Goal: Information Seeking & Learning: Learn about a topic

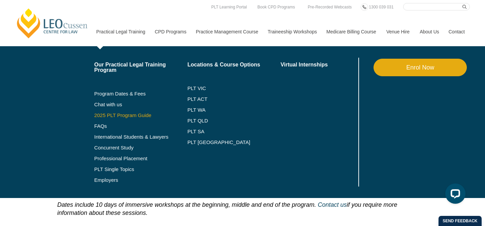
click at [101, 113] on link "2025 PLT Program Guide" at bounding box center [132, 114] width 76 height 5
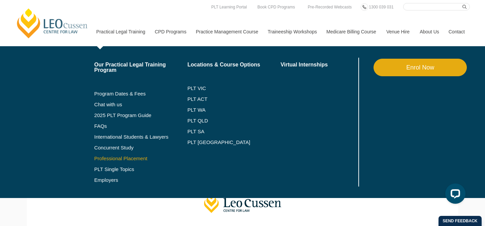
click at [104, 159] on link "Professional Placement" at bounding box center [140, 158] width 93 height 5
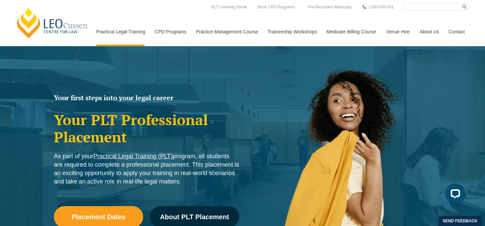
drag, startPoint x: 235, startPoint y: 129, endPoint x: 251, endPoint y: 170, distance: 44.9
click at [251, 171] on div "Your first steps into your legal career Your PLT Professional Placement As part…" at bounding box center [243, 159] width 384 height 226
click at [251, 170] on div at bounding box center [338, 169] width 192 height 206
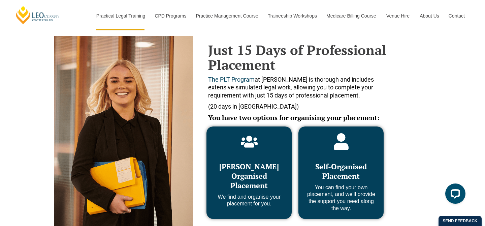
scroll to position [282, 0]
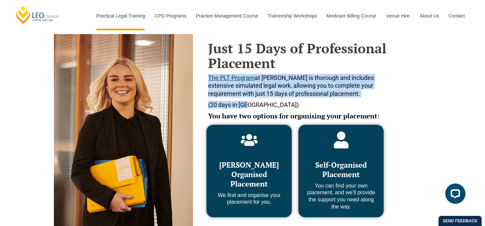
drag, startPoint x: 261, startPoint y: 102, endPoint x: 260, endPoint y: 73, distance: 29.7
click at [260, 73] on div "Just 15 Days of Professional Placement The PLT Program at Leo Cussen is thoroug…" at bounding box center [299, 85] width 182 height 89
click at [279, 94] on span "The PLT Program at Leo Cussen is thorough and includes extensive simulated lega…" at bounding box center [291, 85] width 166 height 23
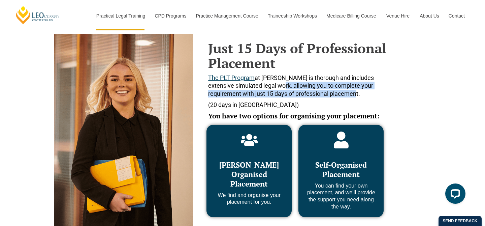
drag, startPoint x: 262, startPoint y: 88, endPoint x: 337, endPoint y: 96, distance: 74.8
click at [337, 96] on p "The PLT Program at Leo Cussen is thorough and includes extensive simulated lega…" at bounding box center [299, 86] width 182 height 24
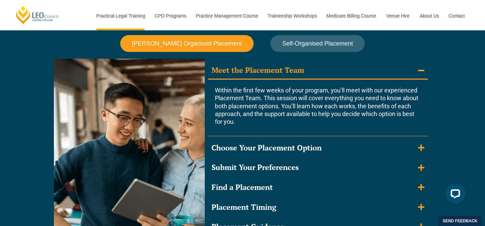
scroll to position [601, 0]
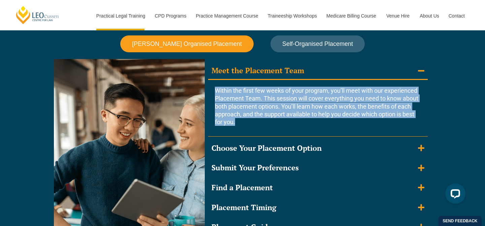
drag, startPoint x: 209, startPoint y: 92, endPoint x: 248, endPoint y: 118, distance: 47.1
click at [248, 118] on div "Within the first few weeks of your program, you’ll meet with our experienced Pl…" at bounding box center [318, 108] width 220 height 57
click at [248, 118] on p "Within the first few weeks of your program, you’ll meet with our experienced Pl…" at bounding box center [318, 106] width 206 height 39
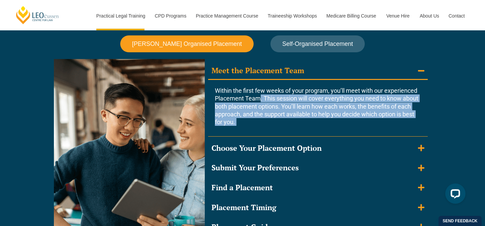
drag, startPoint x: 248, startPoint y: 118, endPoint x: 260, endPoint y: 100, distance: 21.5
click at [260, 100] on p "Within the first few weeks of your program, you’ll meet with our experienced Pl…" at bounding box center [318, 106] width 206 height 39
click at [260, 100] on span "Within the first few weeks of your program, you’ll meet with our experienced Pl…" at bounding box center [316, 106] width 203 height 39
drag, startPoint x: 260, startPoint y: 98, endPoint x: 235, endPoint y: 121, distance: 34.3
click at [235, 121] on span "Within the first few weeks of your program, you’ll meet with our experienced Pl…" at bounding box center [316, 106] width 203 height 39
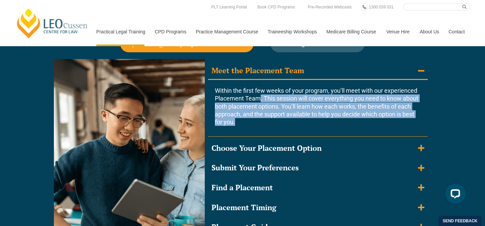
click at [282, 124] on p "Within the first few weeks of your program, you’ll meet with our experienced Pl…" at bounding box center [318, 106] width 206 height 39
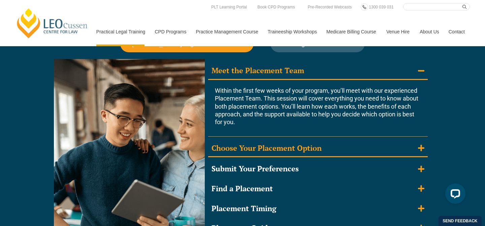
click at [285, 154] on summary "Choose Your Placement Option" at bounding box center [318, 149] width 220 height 18
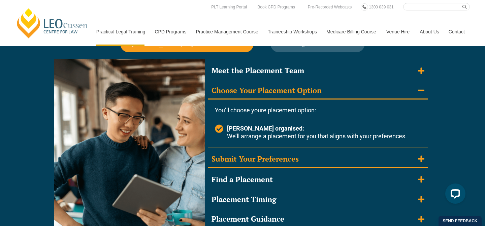
click at [283, 162] on div "Submit Your Preferences" at bounding box center [254, 159] width 87 height 10
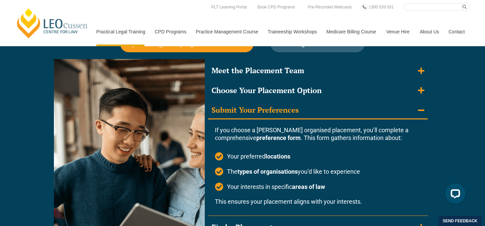
click at [225, 130] on p "If you choose a Leo Cussen organised placement, you’ll complete a comprehensive…" at bounding box center [318, 134] width 206 height 16
click at [224, 131] on p "If you choose a Leo Cussen organised placement, you’ll complete a comprehensive…" at bounding box center [318, 134] width 206 height 16
click at [222, 105] on div "Submit Your Preferences" at bounding box center [254, 110] width 87 height 10
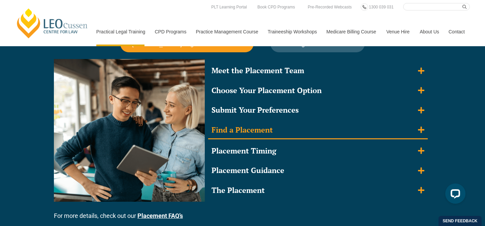
click at [228, 131] on div "Find a Placement" at bounding box center [241, 130] width 61 height 10
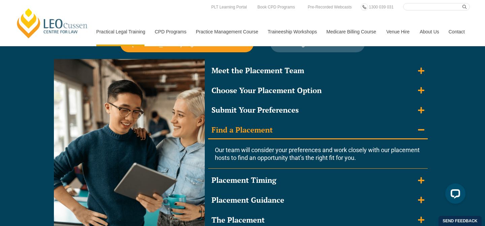
click at [227, 132] on div "Find a Placement" at bounding box center [241, 130] width 61 height 10
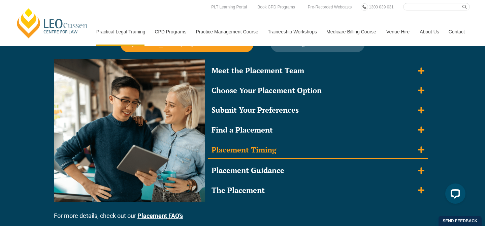
click at [231, 152] on div "Placement Timing" at bounding box center [243, 150] width 65 height 10
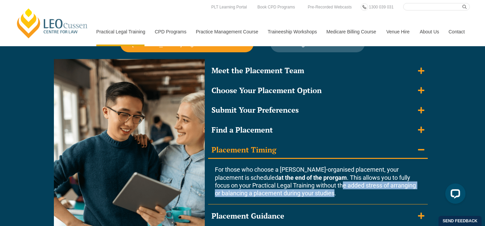
drag, startPoint x: 320, startPoint y: 182, endPoint x: 329, endPoint y: 194, distance: 14.9
click at [329, 194] on span "For those who choose a Leo Cussen-organised placement, your placement is schedu…" at bounding box center [315, 181] width 201 height 31
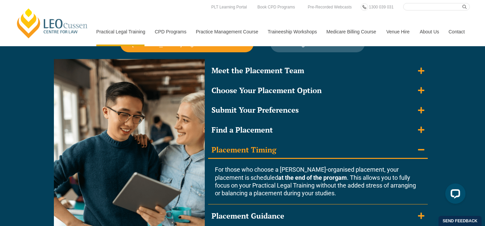
click at [329, 194] on span "For those who choose a Leo Cussen-organised placement, your placement is schedu…" at bounding box center [315, 181] width 201 height 31
click at [291, 146] on summary "Placement Timing" at bounding box center [318, 150] width 220 height 18
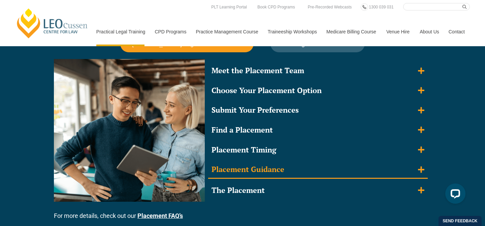
click at [290, 170] on summary "Placement Guidance" at bounding box center [318, 170] width 220 height 18
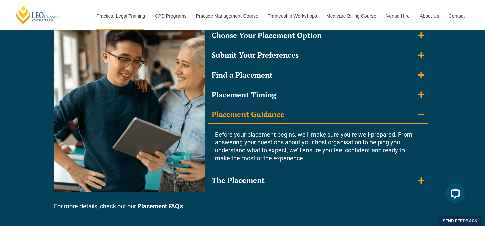
scroll to position [658, 0]
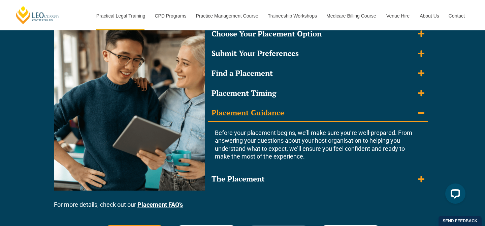
click at [290, 170] on summary "The Placement" at bounding box center [318, 178] width 220 height 16
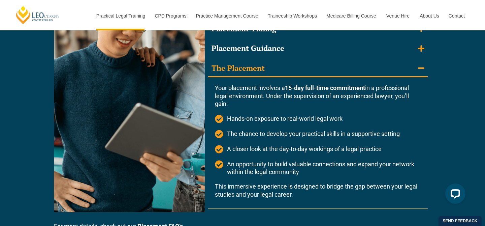
scroll to position [723, 0]
drag, startPoint x: 245, startPoint y: 78, endPoint x: 248, endPoint y: 104, distance: 26.4
click at [247, 104] on div "Your placement involves a 15-day full-time commitment in a professional legal e…" at bounding box center [318, 142] width 206 height 131
click at [248, 104] on div "Your placement involves a 15-day full-time commitment in a professional legal e…" at bounding box center [318, 95] width 206 height 24
drag, startPoint x: 248, startPoint y: 104, endPoint x: 312, endPoint y: 169, distance: 91.7
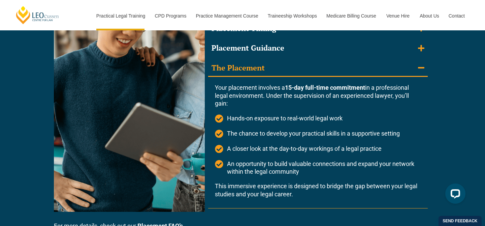
click at [312, 168] on div "Your placement involves a 15-day full-time commitment in a professional legal e…" at bounding box center [318, 142] width 206 height 131
click at [312, 169] on span "An opportunity to build valuable connections and expand your network within the…" at bounding box center [323, 168] width 196 height 16
click at [270, 65] on summary "The Placement" at bounding box center [318, 69] width 220 height 18
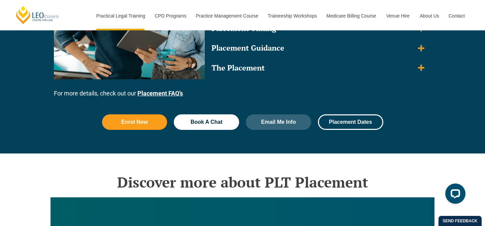
click at [172, 91] on link "Placement FAQ’s" at bounding box center [159, 93] width 45 height 7
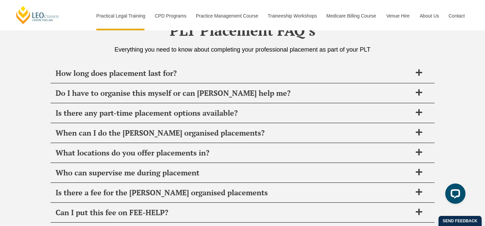
scroll to position [2322, 0]
click at [197, 72] on span "How long does placement last for?" at bounding box center [234, 72] width 356 height 9
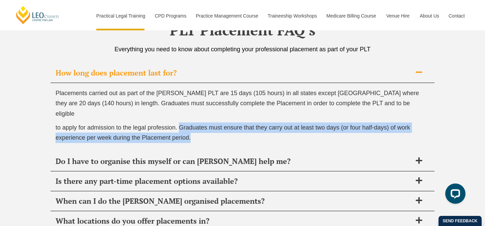
drag, startPoint x: 181, startPoint y: 116, endPoint x: 202, endPoint y: 131, distance: 26.1
click at [202, 132] on p "to apply for admission to the legal profession. Graduates must ensure that they…" at bounding box center [243, 132] width 374 height 21
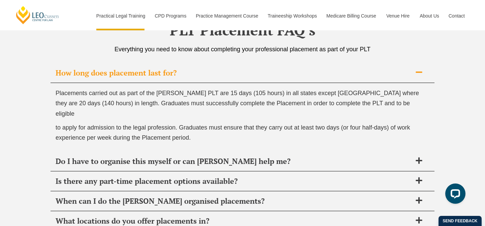
click at [202, 129] on p "to apply for admission to the legal profession. Graduates must ensure that they…" at bounding box center [243, 132] width 374 height 21
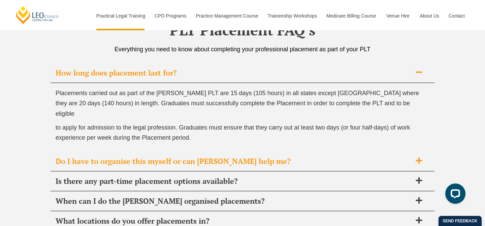
click at [193, 156] on span "Do I have to organise this myself or can Leo Cussen help me?" at bounding box center [234, 160] width 356 height 9
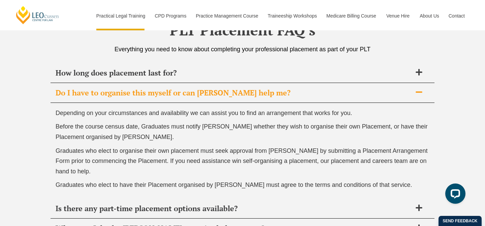
click at [104, 113] on span "Depending on your circumstances and availability we can assist you to find an a…" at bounding box center [204, 112] width 296 height 7
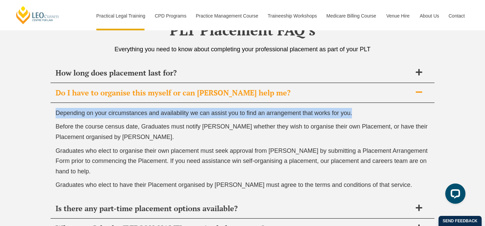
click at [104, 113] on span "Depending on your circumstances and availability we can assist you to find an a…" at bounding box center [204, 112] width 296 height 7
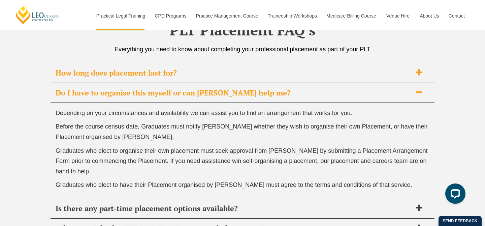
click at [158, 72] on span "How long does placement last for?" at bounding box center [234, 72] width 356 height 9
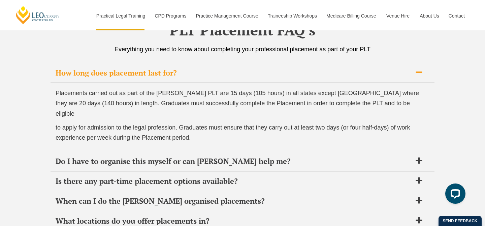
click at [158, 72] on span "How long does placement last for?" at bounding box center [234, 72] width 356 height 9
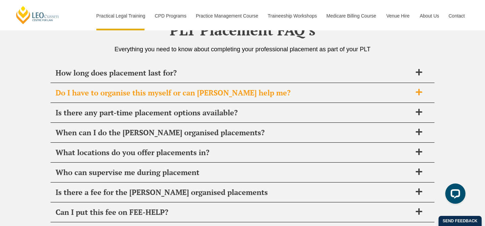
click at [155, 88] on span "Do I have to organise this myself or can Leo Cussen help me?" at bounding box center [234, 92] width 356 height 9
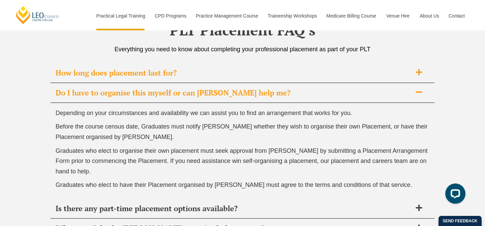
click at [169, 75] on span "How long does placement last for?" at bounding box center [234, 72] width 356 height 9
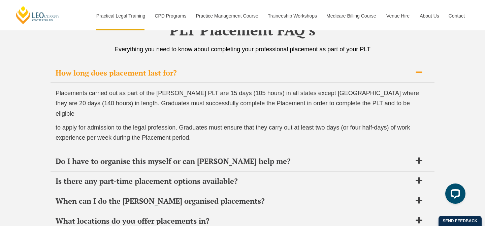
click at [169, 75] on span "How long does placement last for?" at bounding box center [234, 72] width 356 height 9
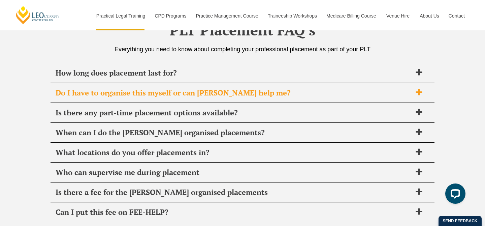
click at [161, 92] on span "Do I have to organise this myself or can Leo Cussen help me?" at bounding box center [234, 92] width 356 height 9
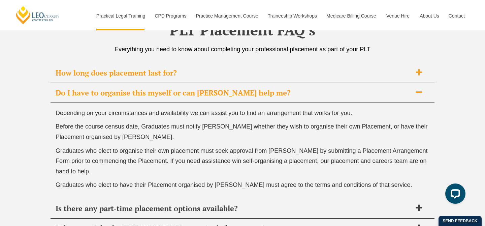
click at [175, 75] on span "How long does placement last for?" at bounding box center [234, 72] width 356 height 9
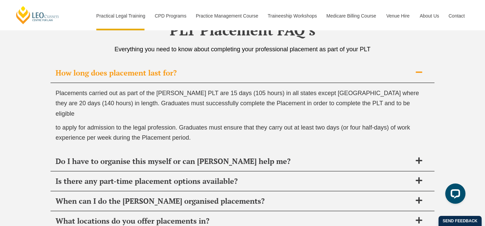
click at [175, 75] on span "How long does placement last for?" at bounding box center [234, 72] width 356 height 9
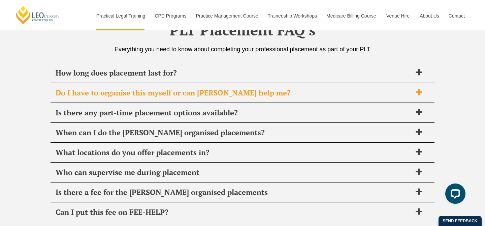
click at [167, 95] on span "Do I have to organise this myself or can Leo Cussen help me?" at bounding box center [234, 92] width 356 height 9
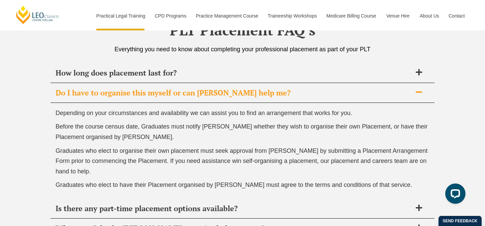
click at [163, 105] on div "Depending on your circumstances and availability we can assist you to find an a…" at bounding box center [243, 151] width 384 height 96
click at [161, 111] on span "Depending on your circumstances and availability we can assist you to find an a…" at bounding box center [204, 112] width 296 height 7
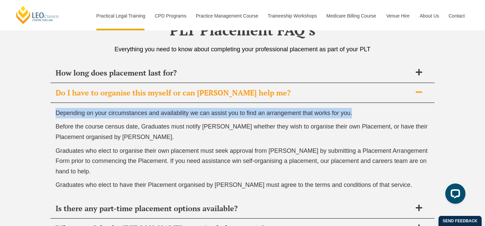
click at [161, 111] on span "Depending on your circumstances and availability we can assist you to find an a…" at bounding box center [204, 112] width 296 height 7
click at [160, 117] on p "Depending on your circumstances and availability we can assist you to find an a…" at bounding box center [243, 113] width 374 height 10
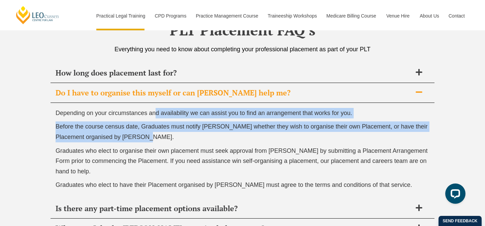
drag, startPoint x: 158, startPoint y: 118, endPoint x: 159, endPoint y: 137, distance: 19.2
click at [157, 136] on div "Depending on your circumstances and availability we can assist you to find an a…" at bounding box center [243, 151] width 384 height 96
click at [159, 137] on p "Before the course census date, Graduates must notify Leo Cussen whether they wi…" at bounding box center [243, 131] width 374 height 21
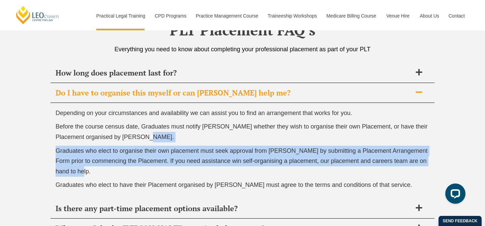
drag, startPoint x: 213, startPoint y: 139, endPoint x: 204, endPoint y: 167, distance: 29.2
click at [204, 167] on div "Depending on your circumstances and availability we can assist you to find an a…" at bounding box center [243, 151] width 384 height 96
click at [205, 167] on p "Graduates who elect to organise their own placement must seek approval from Leo…" at bounding box center [243, 160] width 374 height 31
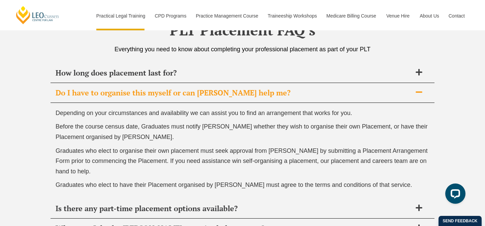
click at [196, 184] on span "Graduates who elect to have their Placement organised by Leo Cussen must agree …" at bounding box center [234, 184] width 357 height 7
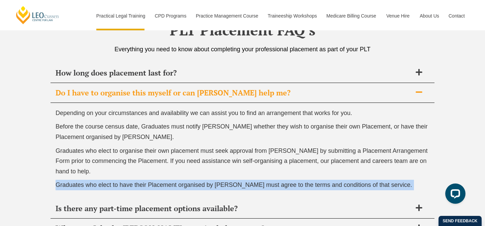
click at [196, 184] on span "Graduates who elect to have their Placement organised by Leo Cussen must agree …" at bounding box center [234, 184] width 357 height 7
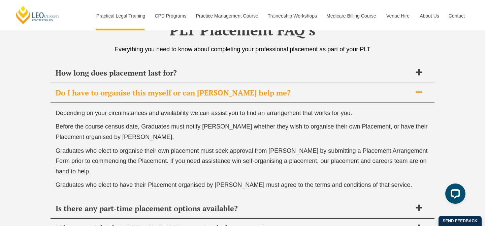
click at [209, 172] on p "Graduates who elect to organise their own placement must seek approval from Leo…" at bounding box center [243, 160] width 374 height 31
click at [253, 96] on span "Do I have to organise this myself or can Leo Cussen help me?" at bounding box center [234, 92] width 356 height 9
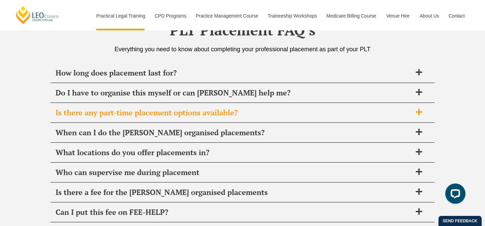
click at [237, 113] on span "Is there any part-time placement options available?" at bounding box center [234, 112] width 356 height 9
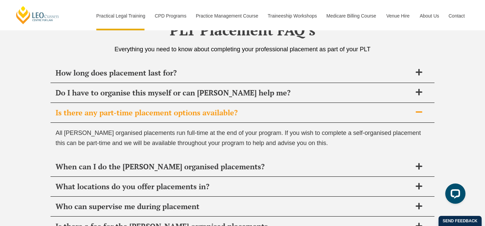
click at [304, 118] on div "Is there any part-time placement options available?" at bounding box center [243, 113] width 384 height 20
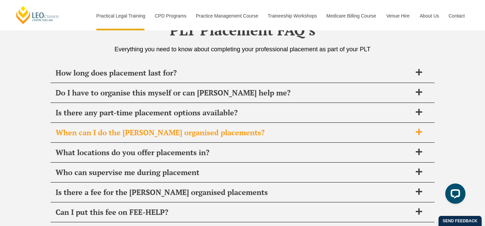
click at [289, 131] on span "When can I do the Leo Cussen organised placements?" at bounding box center [234, 132] width 356 height 9
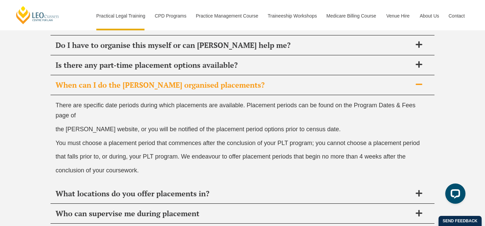
scroll to position [2370, 0]
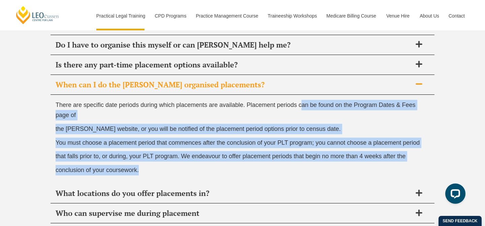
drag, startPoint x: 293, startPoint y: 168, endPoint x: 303, endPoint y: 100, distance: 68.4
click at [303, 100] on div "There are specific date periods during which placements are available. Placemen…" at bounding box center [243, 139] width 384 height 89
click at [303, 100] on p "There are specific date periods during which placements are available. Placemen…" at bounding box center [243, 110] width 374 height 21
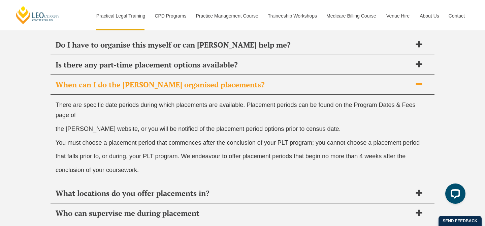
click at [310, 87] on span "When can I do the Leo Cussen organised placements?" at bounding box center [234, 84] width 356 height 9
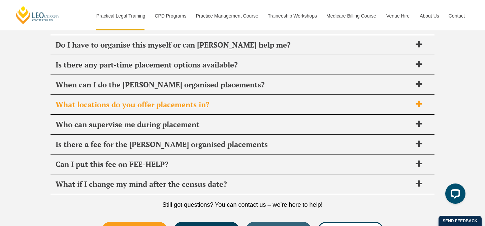
click at [299, 104] on span "What locations do you offer placements in?" at bounding box center [234, 104] width 356 height 9
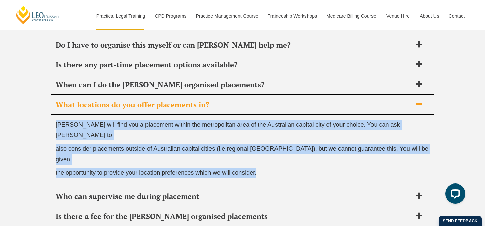
drag, startPoint x: 262, startPoint y: 153, endPoint x: 246, endPoint y: 119, distance: 38.1
click at [246, 119] on div "Leo Cussen will find you a placement within the metropolitan area of the Austra…" at bounding box center [243, 150] width 384 height 72
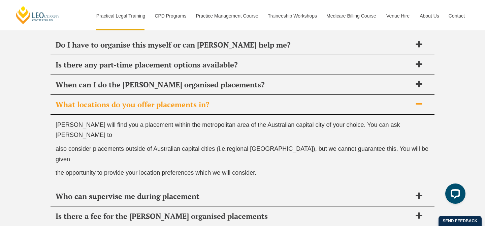
click at [298, 107] on span "What locations do you offer placements in?" at bounding box center [234, 104] width 356 height 9
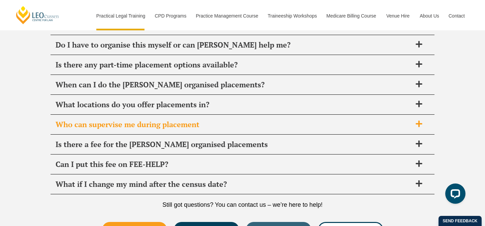
click at [283, 120] on span "Who can supervise me during placement" at bounding box center [234, 124] width 356 height 9
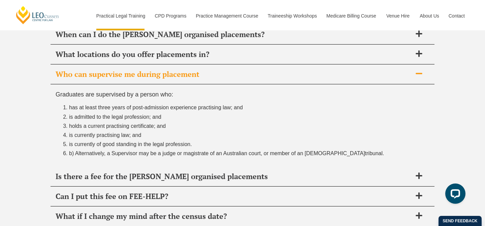
scroll to position [2419, 0]
click at [299, 76] on span "Who can supervise me during placement" at bounding box center [234, 74] width 356 height 9
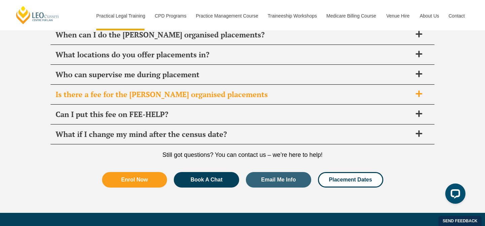
click at [287, 94] on span "Is there a fee for the Leo Cussen organised placements" at bounding box center [234, 94] width 356 height 9
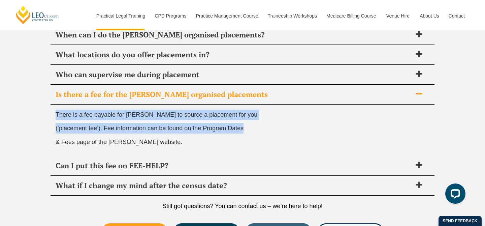
drag, startPoint x: 273, startPoint y: 106, endPoint x: 266, endPoint y: 137, distance: 31.8
click at [267, 136] on div "There is a fee payable for Leo Cussen to source a placement for you (‘placement…" at bounding box center [243, 129] width 384 height 51
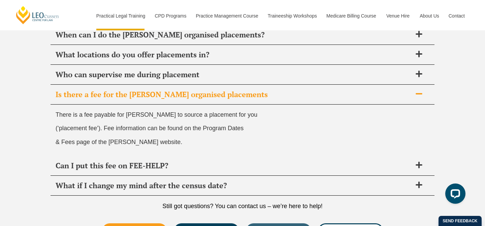
click at [266, 137] on p "& Fees page of the Leo Cussen website." at bounding box center [243, 142] width 374 height 10
click at [286, 99] on div "Is there a fee for the Leo Cussen organised placements" at bounding box center [243, 95] width 384 height 20
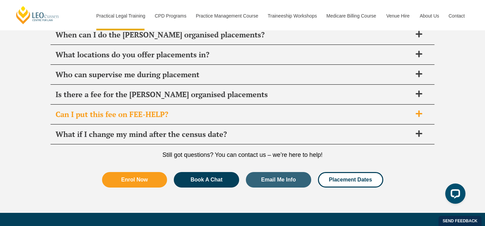
click at [280, 114] on span "Can I put this fee on FEE-HELP?" at bounding box center [234, 113] width 356 height 9
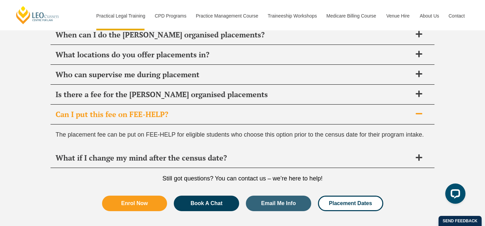
click at [280, 113] on span "Can I put this fee on FEE-HELP?" at bounding box center [234, 113] width 356 height 9
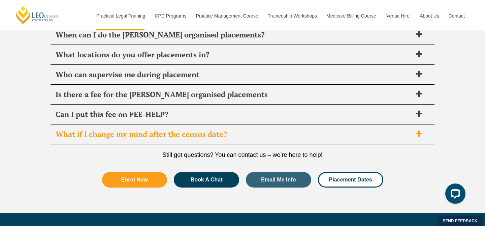
click at [270, 136] on span "What if I change my mind after the census date?" at bounding box center [234, 133] width 356 height 9
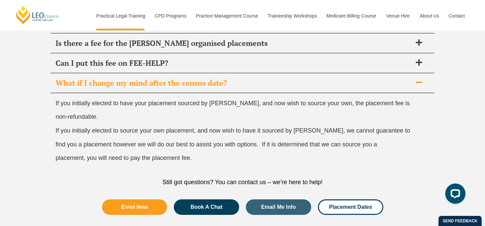
scroll to position [2470, 0]
click at [304, 81] on span "What if I change my mind after the census date?" at bounding box center [234, 82] width 356 height 9
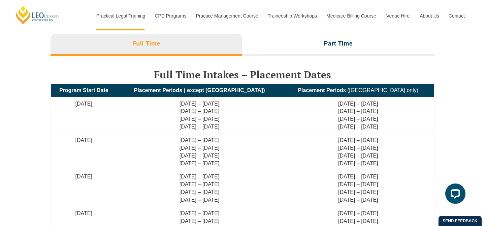
scroll to position [1452, 0]
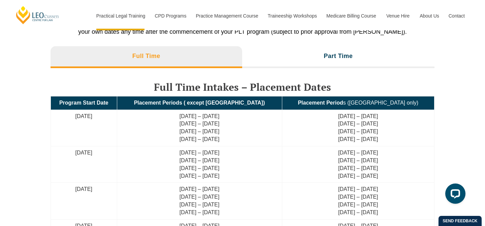
drag, startPoint x: 190, startPoint y: 115, endPoint x: 251, endPoint y: 138, distance: 64.8
click at [251, 138] on td "22 July – 9 Aug 2024 26 Aug – 13 Sep 2024 30 Sep – 18 Oct 2024 18 Nov – 6 Dec 2…" at bounding box center [199, 127] width 165 height 36
click at [276, 131] on td "22 July – 9 Aug 2024 26 Aug – 13 Sep 2024 30 Sep – 18 Oct 2024 18 Nov – 6 Dec 2…" at bounding box center [199, 127] width 165 height 36
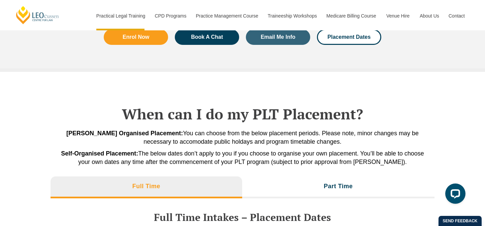
scroll to position [1321, 0]
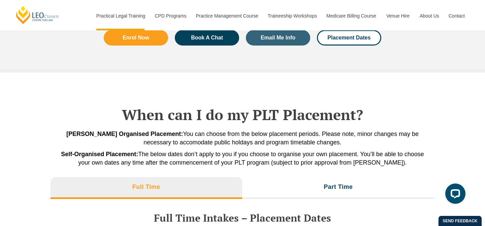
click at [235, 132] on span "Leo Cussen Organised Placement: You can choose from the below placement periods…" at bounding box center [242, 137] width 352 height 15
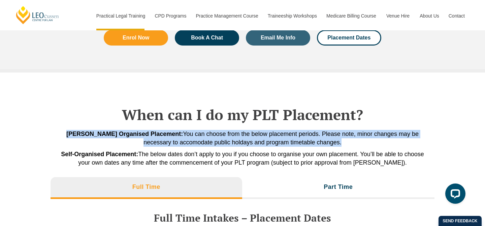
click at [235, 132] on span "Leo Cussen Organised Placement: You can choose from the below placement periods…" at bounding box center [242, 137] width 352 height 15
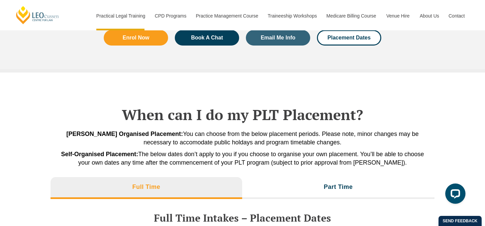
click at [197, 152] on span "Self-Organised Placement: The below dates don’t apply to you if you choose to o…" at bounding box center [242, 157] width 363 height 15
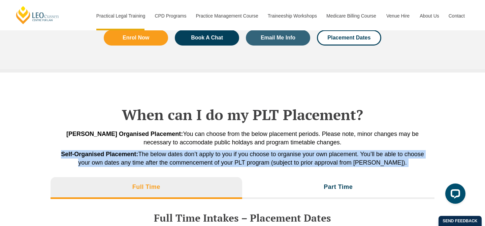
click at [197, 152] on span "Self-Organised Placement: The below dates don’t apply to you if you choose to o…" at bounding box center [242, 157] width 363 height 15
click at [264, 164] on span "Self-Organised Placement: The below dates don’t apply to you if you choose to o…" at bounding box center [242, 157] width 363 height 15
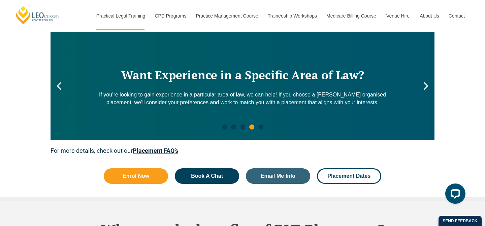
scroll to position [876, 0]
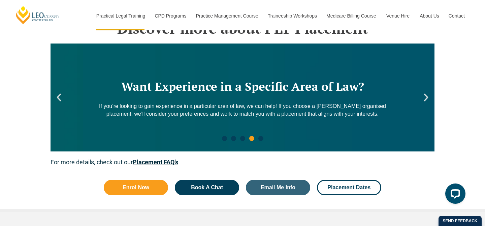
click at [427, 99] on icon "Next slide" at bounding box center [426, 97] width 10 height 10
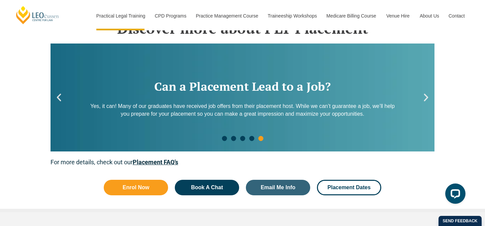
click at [427, 99] on icon "Next slide" at bounding box center [426, 98] width 4 height 8
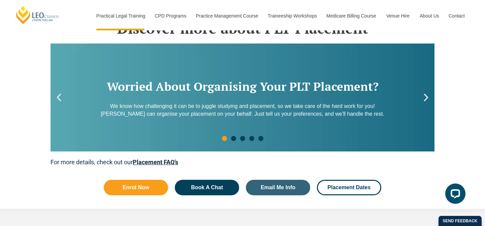
click at [427, 99] on icon "Next slide" at bounding box center [426, 98] width 4 height 8
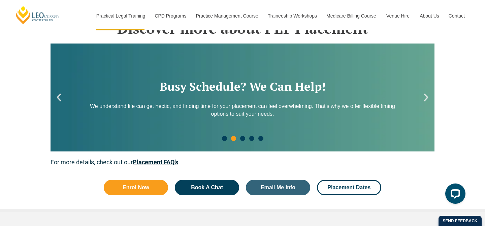
click at [427, 99] on icon "Next slide" at bounding box center [426, 98] width 4 height 8
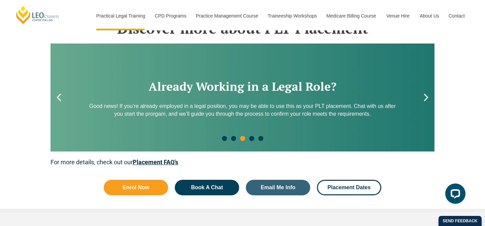
scroll to position [874, 0]
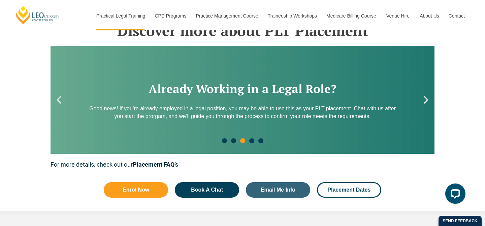
click at [426, 125] on div "Already Working in a Legal Role? Good news! If you’re already employed in a leg…" at bounding box center [243, 100] width 384 height 108
click at [436, 108] on div "Discover more about PLT Placement Worried About Organising Your PLT Placement? …" at bounding box center [242, 108] width 485 height 212
click at [428, 104] on icon "Next slide" at bounding box center [426, 100] width 10 height 10
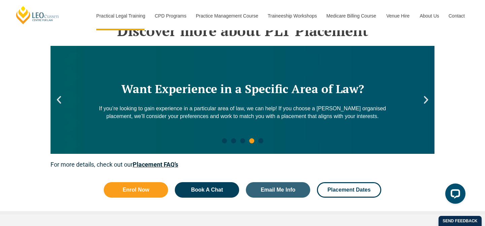
click at [428, 104] on icon "Next slide" at bounding box center [426, 100] width 10 height 10
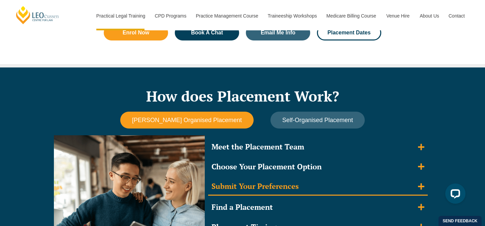
scroll to position [525, 0]
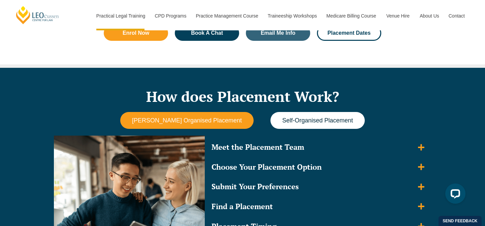
click at [316, 122] on span "Self-Organised Placement" at bounding box center [317, 120] width 71 height 7
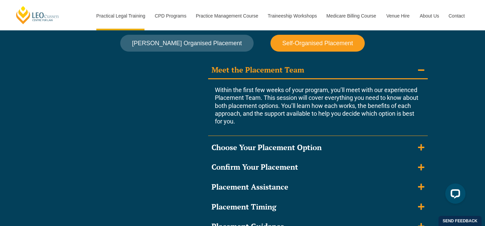
scroll to position [603, 0]
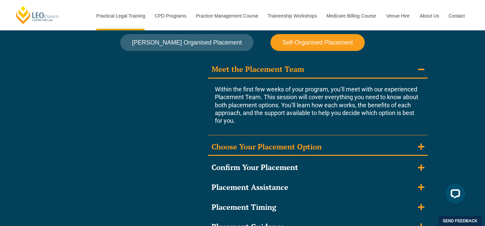
drag, startPoint x: 243, startPoint y: 86, endPoint x: 280, endPoint y: 154, distance: 77.9
click at [280, 154] on div "Meet the Placement Team Within the first few weeks of your program, you’ll meet…" at bounding box center [318, 157] width 220 height 193
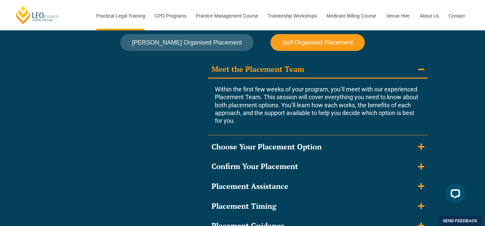
click at [303, 119] on p "Within the first few weeks of your program, you’ll meet with our experienced Pl…" at bounding box center [318, 104] width 206 height 39
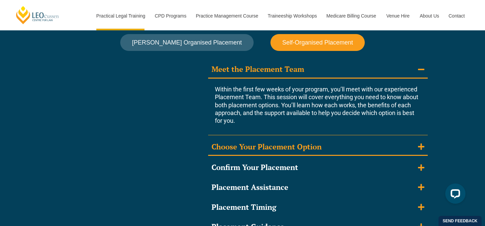
click at [291, 146] on div "Choose Your Placement Option" at bounding box center [266, 147] width 110 height 10
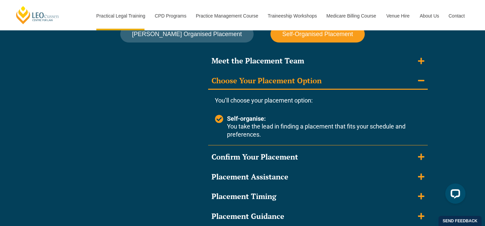
scroll to position [616, 0]
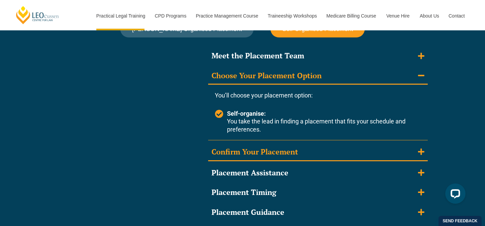
click at [289, 150] on div "Confirm Your Placement" at bounding box center [254, 152] width 87 height 10
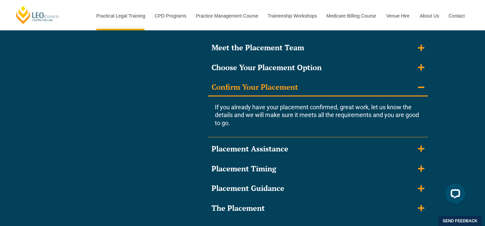
scroll to position [627, 0]
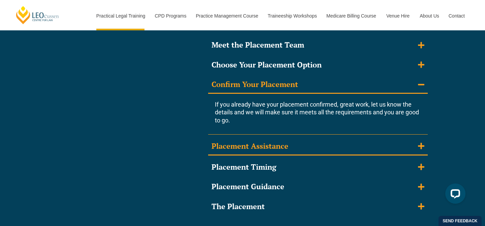
click at [310, 143] on summary "Placement Assistance" at bounding box center [318, 147] width 220 height 18
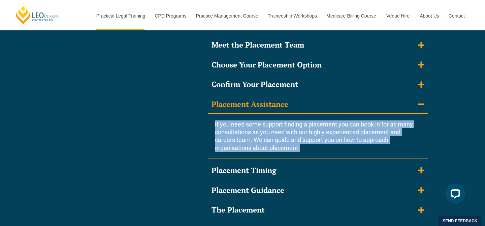
drag, startPoint x: 314, startPoint y: 148, endPoint x: 318, endPoint y: 117, distance: 31.2
click at [318, 117] on div "If you need some support finding a placement you can book in for as many consul…" at bounding box center [318, 135] width 206 height 45
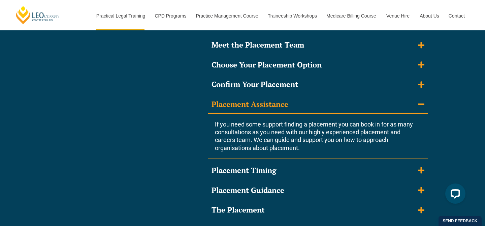
click at [316, 139] on span "If you need some support finding a placement you can book in for as many consul…" at bounding box center [314, 136] width 198 height 31
click at [329, 113] on div "If you need some support finding a placement you can book in for as many consul…" at bounding box center [318, 135] width 206 height 45
click at [306, 160] on div "Meet the Placement Team Within the first few weeks of your program, you’ll meet…" at bounding box center [318, 127] width 220 height 181
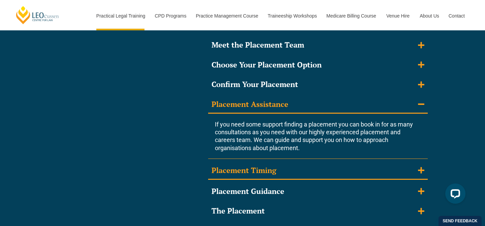
click at [304, 167] on summary "Placement Timing" at bounding box center [318, 171] width 220 height 18
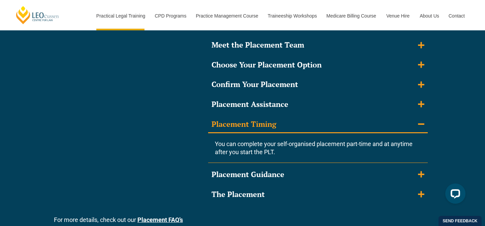
click at [282, 141] on span "You can complete your self-organised placement part-time and at anytime after y…" at bounding box center [314, 147] width 198 height 15
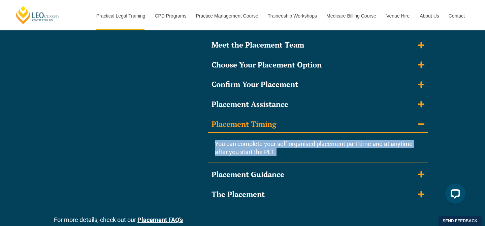
click at [282, 141] on span "You can complete your self-organised placement part-time and at anytime after y…" at bounding box center [314, 147] width 198 height 15
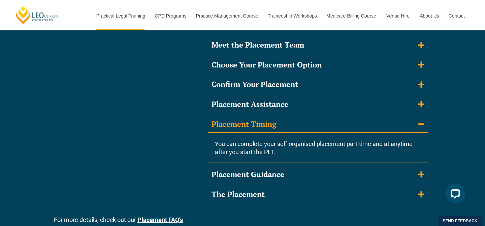
click at [287, 154] on div "You can complete your self-organised placement part-time and at anytime after y…" at bounding box center [318, 148] width 206 height 16
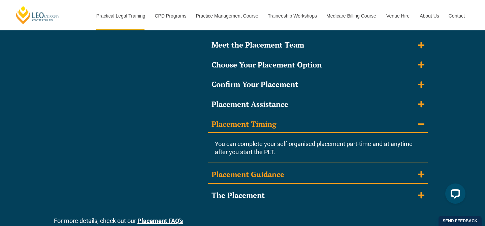
click at [295, 174] on summary "Placement Guidance" at bounding box center [318, 175] width 220 height 18
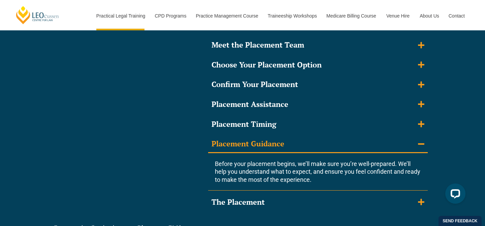
scroll to position [622, 0]
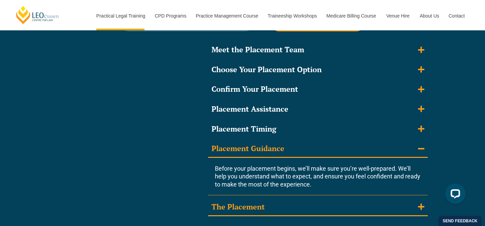
click at [297, 202] on summary "The Placement" at bounding box center [318, 207] width 220 height 18
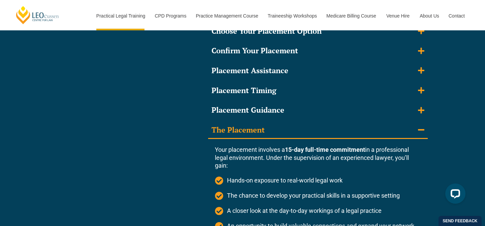
scroll to position [661, 0]
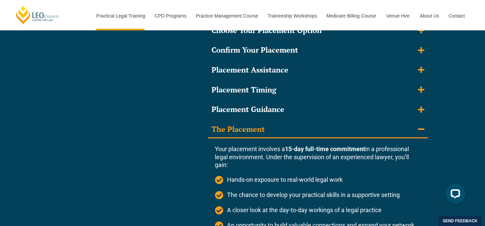
drag, startPoint x: 372, startPoint y: 149, endPoint x: 308, endPoint y: 167, distance: 66.4
click at [308, 167] on div "Your placement involves a 15-day full-time commitment in a professional legal e…" at bounding box center [318, 157] width 206 height 24
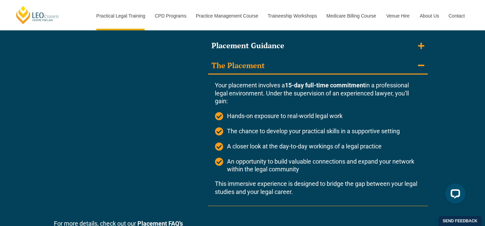
scroll to position [725, 0]
drag, startPoint x: 286, startPoint y: 105, endPoint x: 363, endPoint y: 166, distance: 98.0
click at [363, 166] on div "Your placement involves a 15-day full-time commitment in a professional legal e…" at bounding box center [318, 140] width 206 height 131
click at [333, 182] on p "This immersive experience is designed to bridge the gap between your legal stud…" at bounding box center [318, 188] width 206 height 16
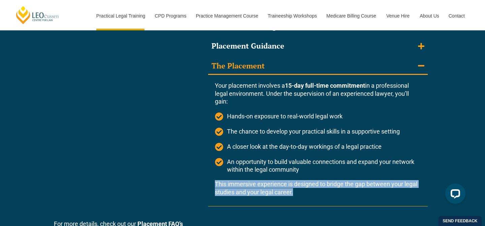
drag, startPoint x: 323, startPoint y: 199, endPoint x: 326, endPoint y: 176, distance: 22.8
click at [326, 176] on div "Your placement involves a 15-day full-time commitment in a professional legal e…" at bounding box center [318, 140] width 206 height 131
click at [313, 180] on p "This immersive experience is designed to bridge the gap between your legal stud…" at bounding box center [318, 188] width 206 height 16
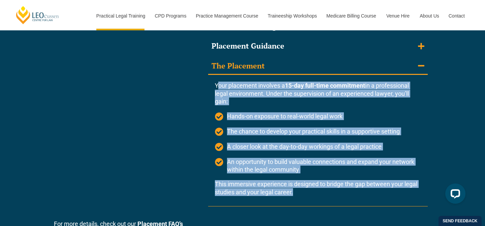
drag, startPoint x: 306, startPoint y: 193, endPoint x: 216, endPoint y: 82, distance: 143.1
click at [216, 82] on div "Your placement involves a 15-day full-time commitment in a professional legal e…" at bounding box center [318, 140] width 206 height 131
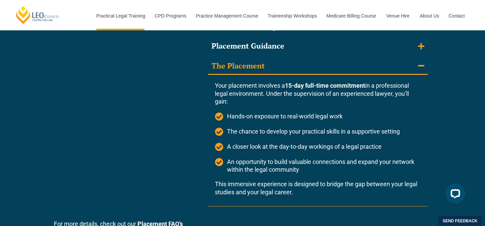
click at [199, 115] on div "Tabs. Open items with Enter or Space, close with Escape and navigate using the …" at bounding box center [129, 73] width 151 height 274
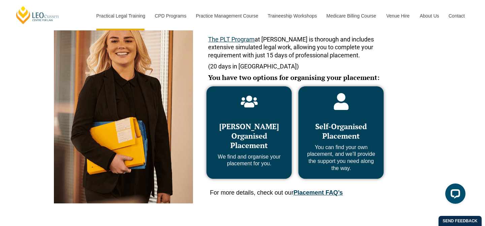
scroll to position [300, 0]
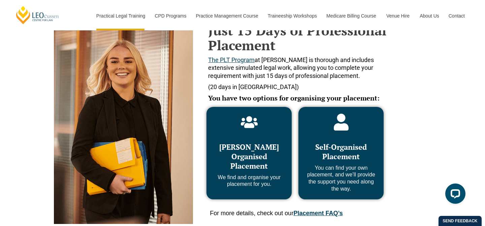
click at [293, 151] on div "Leo Cussen Organised Placement We find and organise your placement for you. Sel…" at bounding box center [295, 152] width 184 height 99
click at [294, 149] on div "Leo Cussen Organised Placement We find and organise your placement for you. Sel…" at bounding box center [295, 152] width 184 height 99
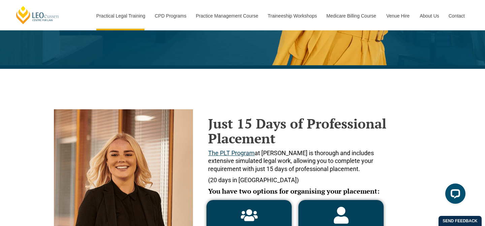
scroll to position [205, 0]
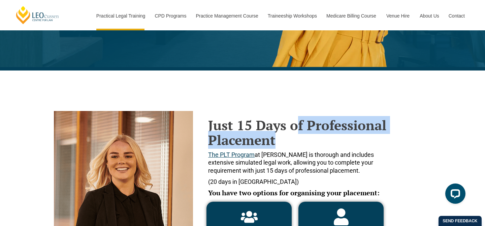
drag, startPoint x: 294, startPoint y: 149, endPoint x: 295, endPoint y: 115, distance: 33.4
click at [295, 118] on div "Just 15 Days of Professional Placement The PLT Program at Leo Cussen is thoroug…" at bounding box center [299, 162] width 182 height 89
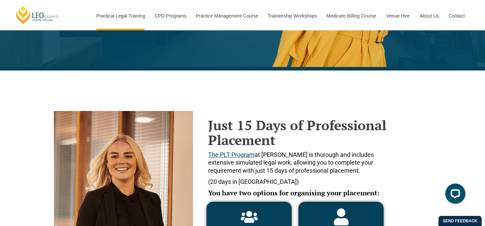
click at [295, 116] on strong "Just 15 Days of Professional Placement" at bounding box center [297, 132] width 178 height 33
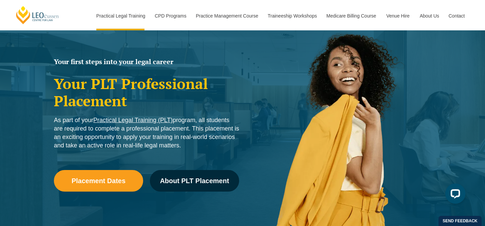
scroll to position [37, 0]
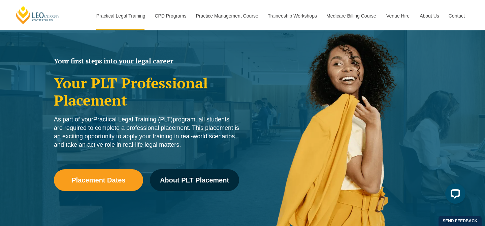
drag, startPoint x: 184, startPoint y: 144, endPoint x: 188, endPoint y: 113, distance: 31.2
click at [188, 113] on div "Your first steps into your legal career Your PLT Professional Placement As part…" at bounding box center [147, 132] width 192 height 157
drag, startPoint x: 188, startPoint y: 111, endPoint x: 187, endPoint y: 149, distance: 37.7
click at [187, 149] on div "Your first steps into your legal career Your PLT Professional Placement As part…" at bounding box center [147, 132] width 192 height 157
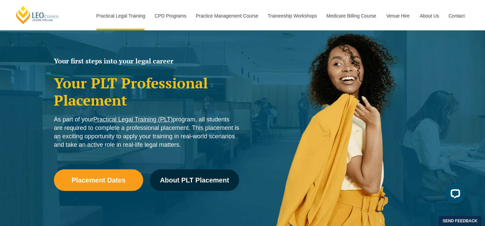
click at [186, 149] on div "As part of your Practical Legal Training (PLT) program, all students are requir…" at bounding box center [146, 133] width 185 height 37
drag, startPoint x: 186, startPoint y: 149, endPoint x: 201, endPoint y: 117, distance: 35.1
click at [201, 117] on div "As part of your Practical Legal Training (PLT) program, all students are requir…" at bounding box center [146, 133] width 185 height 37
click at [201, 118] on span "As part of your Practical Legal Training (PLT) program, all students are requir…" at bounding box center [146, 132] width 185 height 32
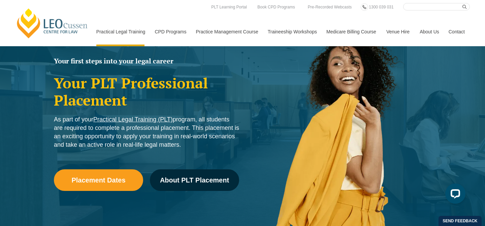
scroll to position [0, 0]
